Goal: Information Seeking & Learning: Learn about a topic

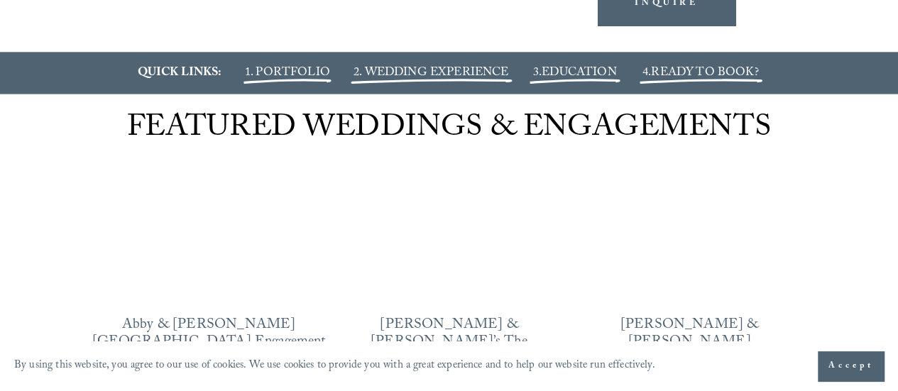
scroll to position [1563, 0]
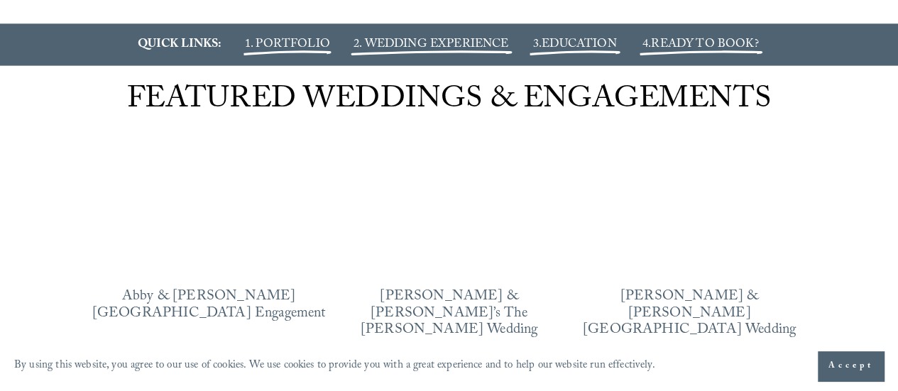
click at [318, 43] on span "1. PORTFOLIO" at bounding box center [287, 45] width 85 height 21
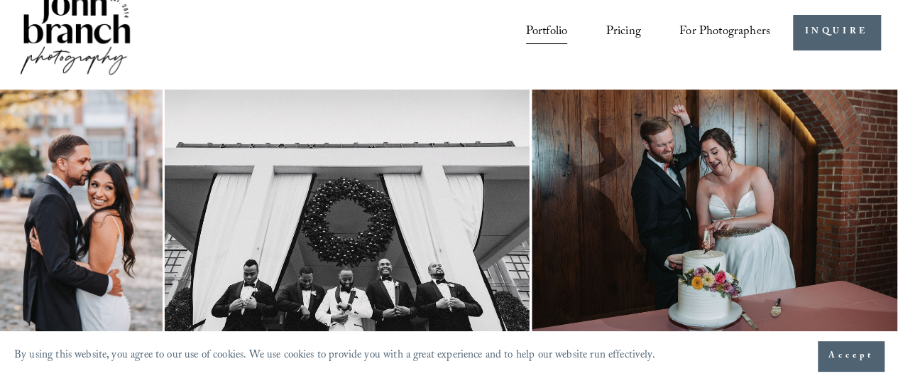
scroll to position [28, 0]
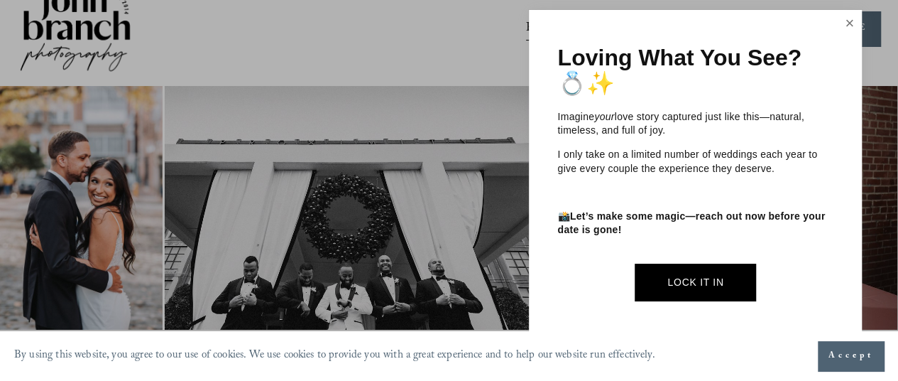
click at [856, 24] on link "Close" at bounding box center [850, 23] width 21 height 23
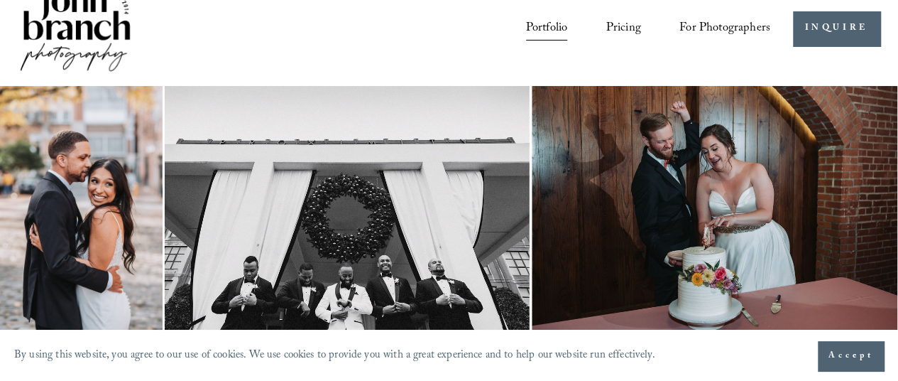
click at [462, 40] on div "Portfolio Pricing For Photographers Presets Education Courses Blog" at bounding box center [463, 29] width 615 height 26
click at [450, 76] on div "Portfolio Pricing For Photographers Presets Education Courses" at bounding box center [394, 29] width 753 height 96
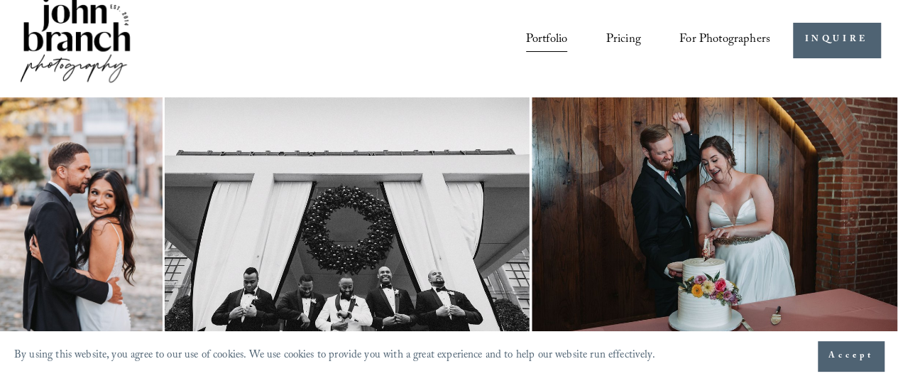
scroll to position [0, 0]
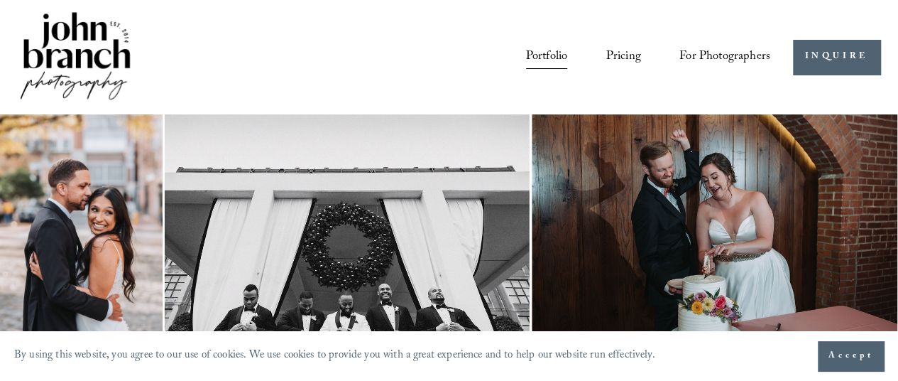
click at [615, 53] on link "Pricing" at bounding box center [623, 57] width 35 height 26
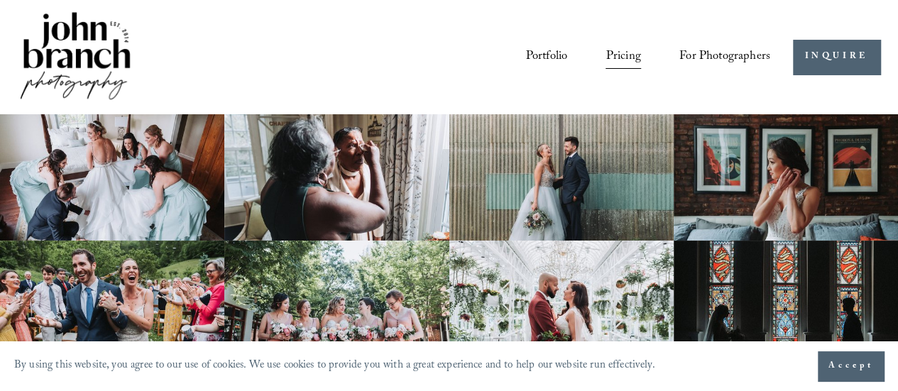
click at [475, 43] on div "Portfolio Pricing For Photographers Presets Education Courses" at bounding box center [394, 57] width 753 height 96
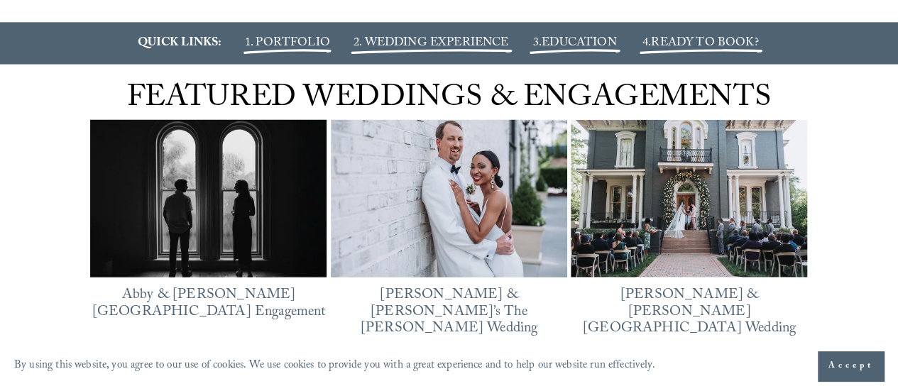
scroll to position [1563, 0]
